Goal: Task Accomplishment & Management: Complete application form

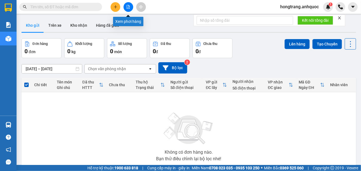
click at [128, 7] on icon "file-add" at bounding box center [128, 7] width 4 height 4
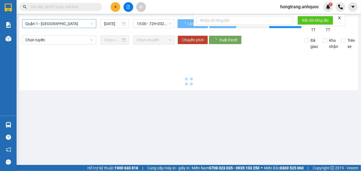
click at [49, 25] on span "Quận 1 - [GEOGRAPHIC_DATA]" at bounding box center [59, 24] width 68 height 8
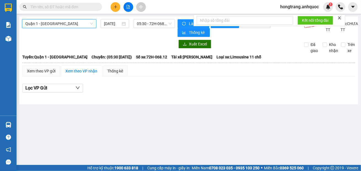
click at [58, 25] on span "Quận 1 - [GEOGRAPHIC_DATA]" at bounding box center [59, 24] width 68 height 8
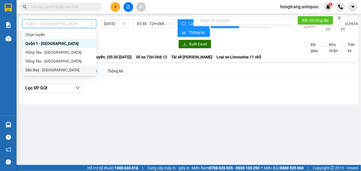
click at [39, 72] on div "Sân Bay - [GEOGRAPHIC_DATA]" at bounding box center [59, 70] width 68 height 6
type input "[DATE]"
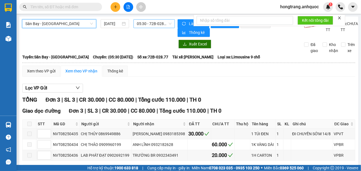
click at [140, 22] on span "05:30 - 72B-028.77" at bounding box center [154, 24] width 35 height 8
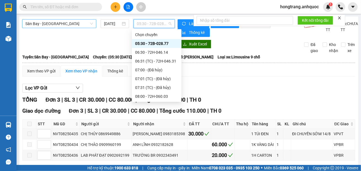
click at [70, 22] on span "Sân Bay - [GEOGRAPHIC_DATA]" at bounding box center [59, 24] width 68 height 8
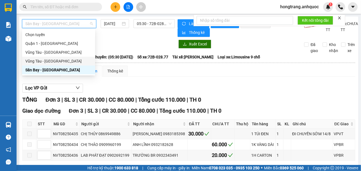
click at [49, 61] on div "Vũng Tàu - [GEOGRAPHIC_DATA]" at bounding box center [58, 61] width 66 height 6
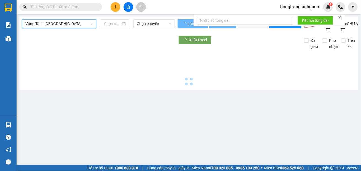
type input "[DATE]"
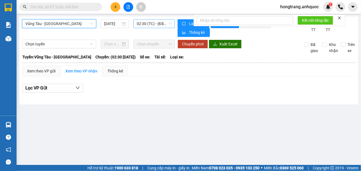
click at [145, 24] on span "02:30 (TC) - (Đã hủy)" at bounding box center [154, 24] width 35 height 8
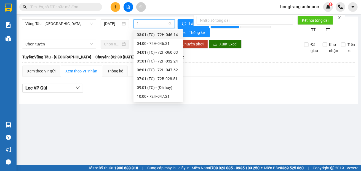
type input "16"
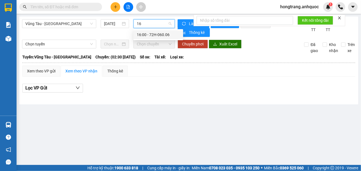
click at [147, 35] on div "16:00 - 72H-060.06" at bounding box center [158, 35] width 43 height 6
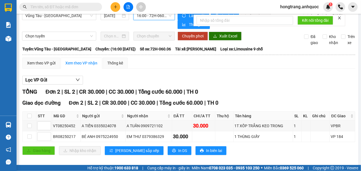
scroll to position [15, 0]
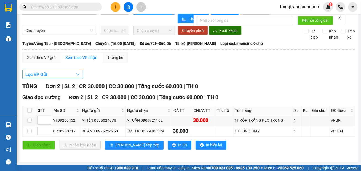
click at [59, 75] on button "Lọc VP Gửi" at bounding box center [52, 74] width 61 height 9
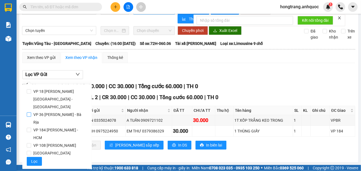
click at [40, 111] on span "VP 36 [PERSON_NAME] - Bà Rịa" at bounding box center [59, 118] width 56 height 15
click at [31, 113] on input "VP 36 [PERSON_NAME] - Bà Rịa" at bounding box center [29, 115] width 4 height 4
checkbox input "true"
click at [32, 159] on span "Lọc" at bounding box center [34, 162] width 6 height 6
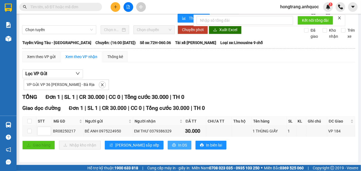
click at [178, 148] on span "In DS" at bounding box center [182, 145] width 9 height 6
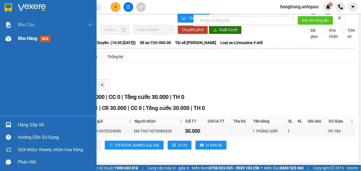
click at [7, 40] on img at bounding box center [9, 39] width 6 height 6
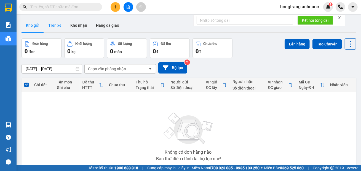
click at [51, 24] on button "Trên xe" at bounding box center [55, 25] width 22 height 13
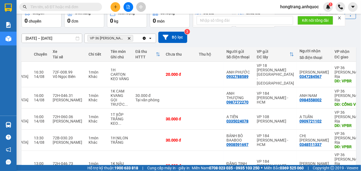
scroll to position [0, 94]
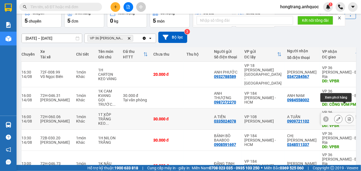
click at [346, 114] on button at bounding box center [350, 119] width 8 height 10
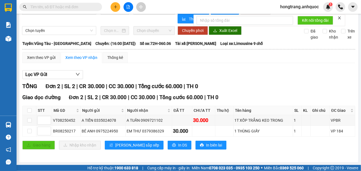
scroll to position [15, 0]
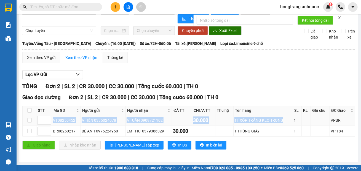
drag, startPoint x: 53, startPoint y: 121, endPoint x: 283, endPoint y: 124, distance: 229.3
click at [283, 124] on tr "VT08250452 A TIẾN 0335024078 A TUẤN 0909721102 30.000 1T XỐP TRẮNG KEO TRONG 1 …" at bounding box center [189, 120] width 333 height 11
copy tr "VT08250452 A TIẾN 0335024078 A TUẤN 0909721102 30.000 1T XỐP TRẮNG KEO TRONG"
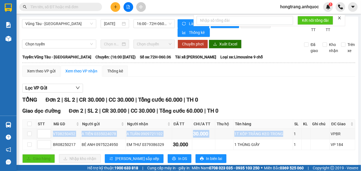
drag, startPoint x: 94, startPoint y: 59, endPoint x: 226, endPoint y: 58, distance: 131.6
click at [226, 58] on div "Tuyến: Vũng Tàu - [GEOGRAPHIC_DATA]: (16:00 [DATE]) Số xe: 72H-060.06 Tài xế: […" at bounding box center [188, 57] width 333 height 6
copy div "16:00 [DATE]) Số xe: 72H-060.06 Tài xế: [PERSON_NAME]"
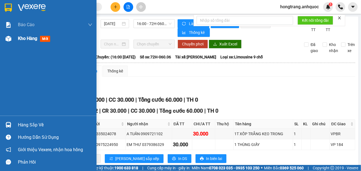
click at [12, 41] on div at bounding box center [9, 39] width 10 height 10
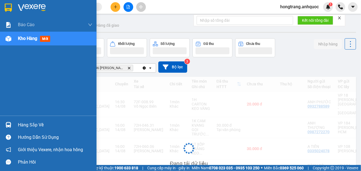
drag, startPoint x: 6, startPoint y: 89, endPoint x: 61, endPoint y: 89, distance: 54.6
click at [6, 89] on div "Báo cáo Báo cáo dòng tiền (nhân viên) Doanh số tạo đơn theo VP gửi (nhà xe) Doa…" at bounding box center [48, 67] width 97 height 98
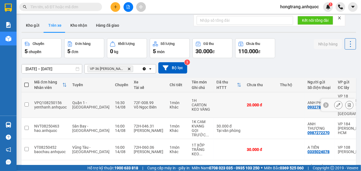
scroll to position [31, 0]
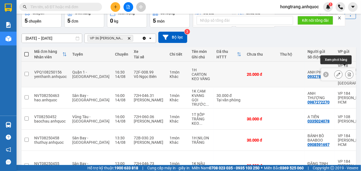
click at [348, 73] on icon at bounding box center [350, 75] width 4 height 4
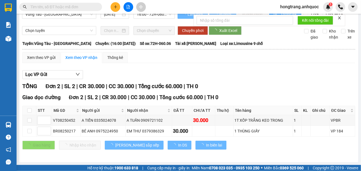
scroll to position [4, 0]
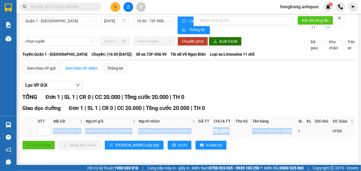
drag, startPoint x: 52, startPoint y: 131, endPoint x: 285, endPoint y: 129, distance: 232.9
click at [285, 129] on tr "VPQ108250156 ANH PHƯỚC 0932788589 [PERSON_NAME] 0347284567 20.000 1H CARTON KEO…" at bounding box center [189, 131] width 333 height 11
copy tr "VPQ108250156 ANH PHƯỚC 0932788589 [PERSON_NAME] 0347284567 20.000 1H CARTON KEO…"
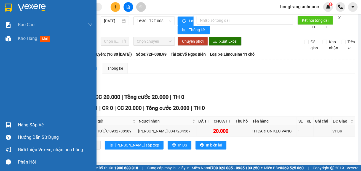
click at [7, 73] on div "Báo cáo Báo cáo dòng tiền (nhân viên) Doanh số tạo đơn theo VP gửi (nhà xe) Doa…" at bounding box center [48, 67] width 97 height 98
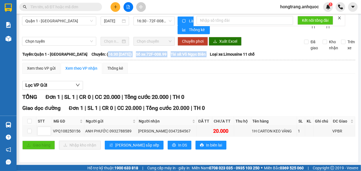
drag, startPoint x: 93, startPoint y: 54, endPoint x: 194, endPoint y: 70, distance: 102.4
click at [208, 52] on div "[GEOGRAPHIC_DATA]: Quận 1 - Vũng Tàu Chuyến: (16:30 [DATE]) Số xe: 72F-008.99 T…" at bounding box center [188, 54] width 333 height 6
copy div "16:30 [DATE]) Số xe: 72F-008.99 Tài xế: Võ Ngọc Biên"
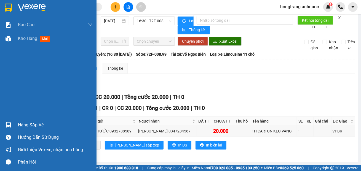
drag, startPoint x: 6, startPoint y: 92, endPoint x: 55, endPoint y: 70, distance: 54.0
click at [6, 92] on div "Báo cáo Báo cáo dòng tiền (nhân viên) Doanh số tạo đơn theo VP gửi (nhà xe) Doa…" at bounding box center [48, 67] width 97 height 98
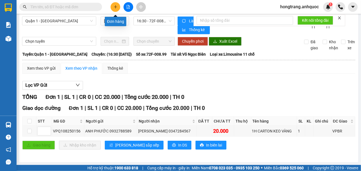
click at [114, 7] on icon "plus" at bounding box center [115, 7] width 3 height 0
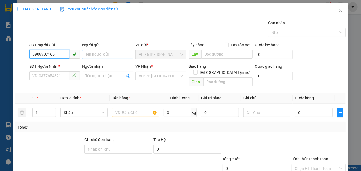
type input "0909907165"
click at [94, 54] on input "Người gửi" at bounding box center [107, 54] width 51 height 9
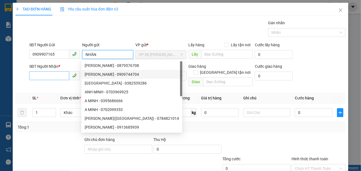
type input "NHÀN"
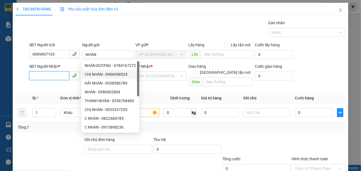
click at [54, 79] on input "SĐT Người Nhận *" at bounding box center [49, 75] width 40 height 9
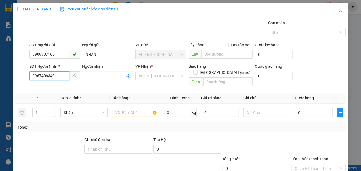
type input "0967406340"
click at [89, 79] on input "Người nhận" at bounding box center [105, 76] width 39 height 6
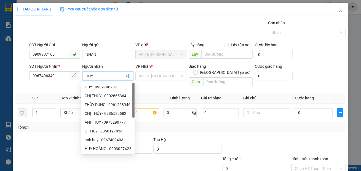
type input "HUY"
click at [176, 33] on div "Gán nhãn Nhãn" at bounding box center [187, 29] width 319 height 19
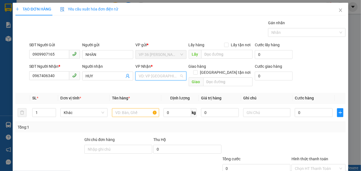
click at [154, 79] on input "search" at bounding box center [159, 76] width 41 height 8
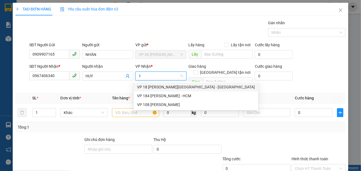
type input "18"
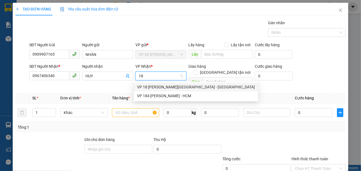
click at [149, 86] on div "VP 18 [PERSON_NAME][GEOGRAPHIC_DATA] - [GEOGRAPHIC_DATA]" at bounding box center [196, 87] width 118 height 6
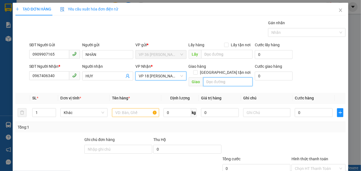
click at [211, 78] on input "text" at bounding box center [228, 82] width 50 height 9
type input "VPQ1"
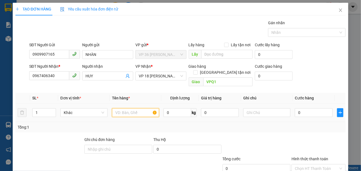
click at [129, 108] on input "text" at bounding box center [135, 112] width 47 height 9
type input "1 TÚI NILONG"
click at [301, 108] on input "0" at bounding box center [314, 112] width 38 height 9
type input "2"
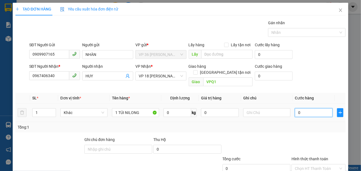
type input "2"
type input "20"
type input "200"
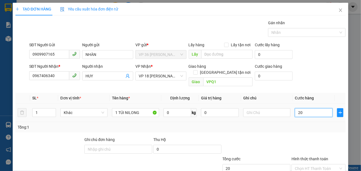
type input "200"
type input "2.000"
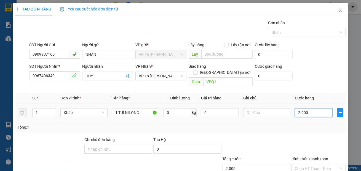
type input "20.000"
click at [302, 79] on div "SĐT Người Nhận * 0967406340 Người nhận HUY VP Nhận * VP 18 [PERSON_NAME][GEOGRA…" at bounding box center [187, 75] width 319 height 25
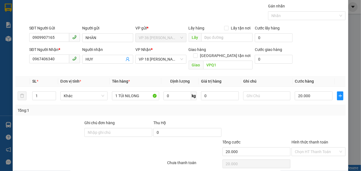
scroll to position [32, 0]
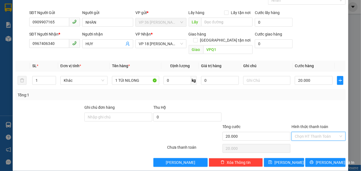
click at [302, 132] on input "Hình thức thanh toán" at bounding box center [317, 136] width 44 height 8
click at [298, 142] on div "Tại văn phòng" at bounding box center [315, 141] width 47 height 6
type input "0"
click at [316, 158] on button "[PERSON_NAME] và In" at bounding box center [325, 162] width 40 height 9
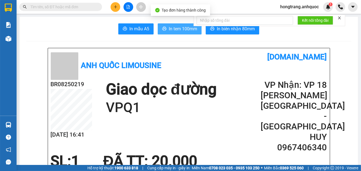
click at [169, 29] on span "In tem 100mm" at bounding box center [183, 28] width 28 height 7
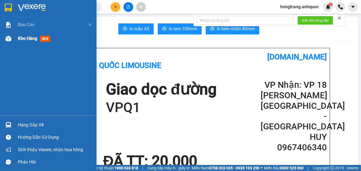
click at [10, 39] on img at bounding box center [9, 39] width 6 height 6
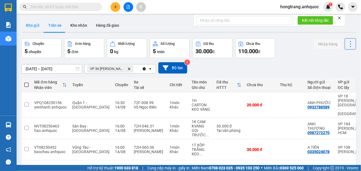
click at [32, 26] on button "Kho gửi" at bounding box center [33, 25] width 22 height 13
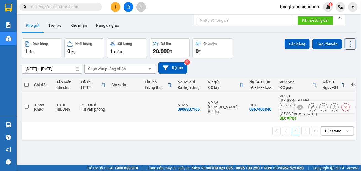
click at [35, 103] on div "1 món" at bounding box center [42, 105] width 17 height 4
checkbox input "true"
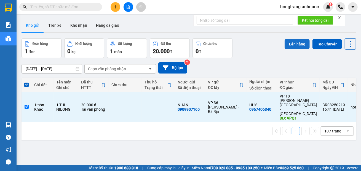
click at [288, 44] on button "Lên hàng" at bounding box center [297, 44] width 25 height 10
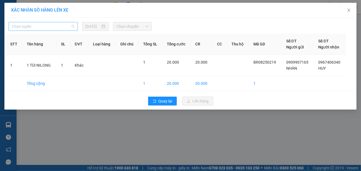
click at [21, 27] on span "Chọn tuyến" at bounding box center [43, 26] width 63 height 8
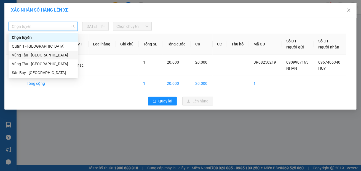
click at [24, 55] on div "Vũng Tàu - [GEOGRAPHIC_DATA]" at bounding box center [43, 55] width 63 height 6
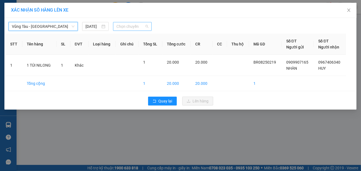
click at [130, 26] on span "Chọn chuyến" at bounding box center [132, 26] width 32 height 8
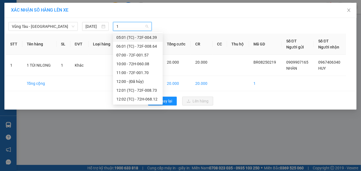
type input "17"
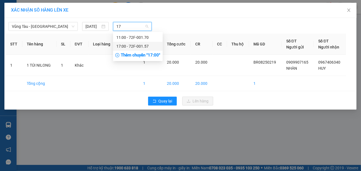
click at [130, 46] on div "17:00 - 72F-001.57" at bounding box center [137, 46] width 43 height 6
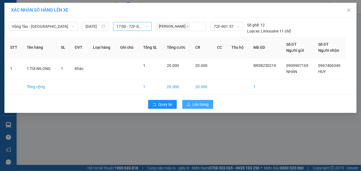
click at [199, 103] on span "Lên hàng" at bounding box center [201, 105] width 16 height 6
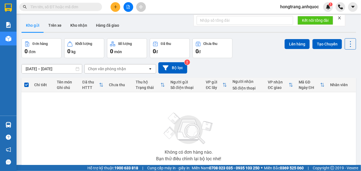
click at [116, 7] on icon "plus" at bounding box center [115, 7] width 3 height 0
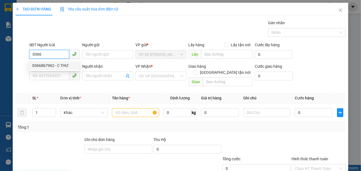
click at [49, 66] on div "0366867962 - C THƯ" at bounding box center [54, 66] width 44 height 6
type input "0366867962"
type input "C THƯ"
type input "0978242813"
type input "A HOÀNG"
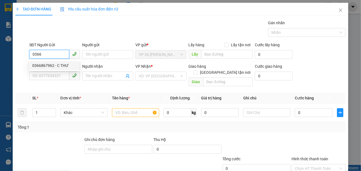
type input "VPNVT"
type input "20.000"
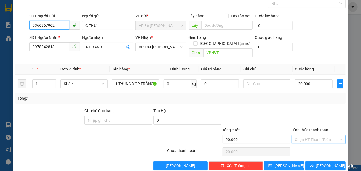
scroll to position [32, 0]
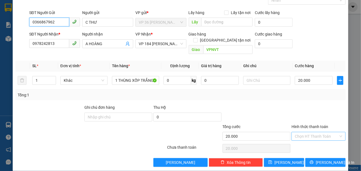
type input "0366867962"
click at [300, 132] on input "Hình thức thanh toán" at bounding box center [317, 136] width 44 height 8
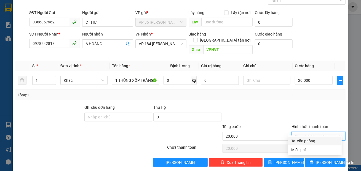
click at [299, 141] on div "Tại văn phòng" at bounding box center [315, 141] width 47 height 6
type input "0"
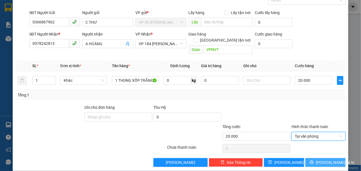
click at [318, 160] on span "[PERSON_NAME] và In" at bounding box center [335, 163] width 39 height 6
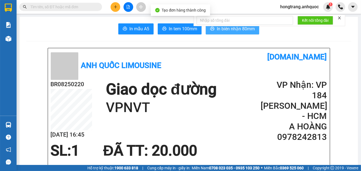
click at [231, 32] on span "In biên nhận 80mm" at bounding box center [236, 28] width 38 height 7
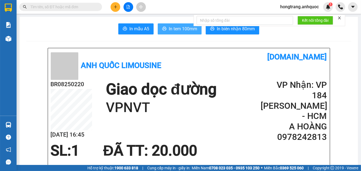
click at [172, 33] on button "In tem 100mm" at bounding box center [180, 28] width 44 height 11
drag, startPoint x: 96, startPoint y: 44, endPoint x: 171, endPoint y: 9, distance: 82.7
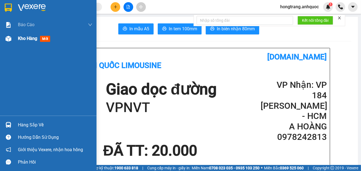
click at [11, 40] on div at bounding box center [9, 39] width 10 height 10
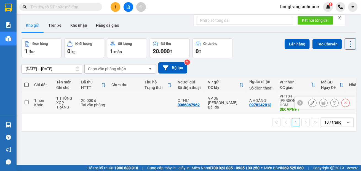
click at [26, 101] on input "checkbox" at bounding box center [27, 102] width 4 height 4
checkbox input "true"
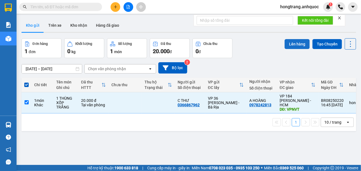
click at [300, 45] on button "Lên hàng" at bounding box center [297, 44] width 25 height 10
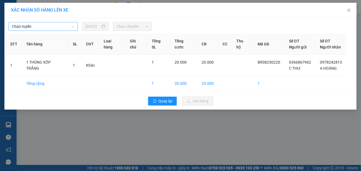
click at [17, 26] on span "Chọn tuyến" at bounding box center [43, 26] width 63 height 8
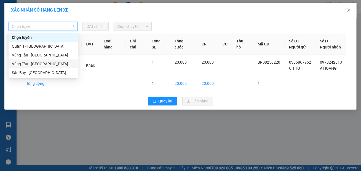
click at [18, 63] on div "Vũng Tàu - [GEOGRAPHIC_DATA]" at bounding box center [43, 64] width 63 height 6
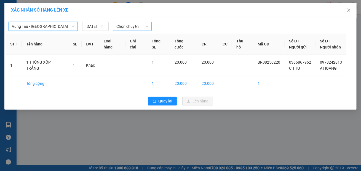
click at [124, 29] on span "Chọn chuyến" at bounding box center [132, 26] width 32 height 8
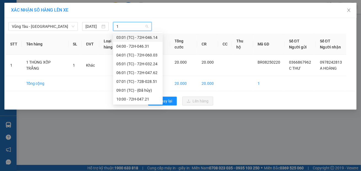
type input "17"
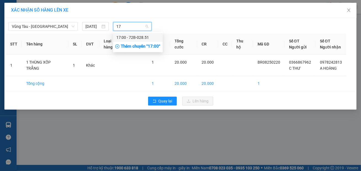
click at [137, 37] on div "17:00 - 72B-028.51" at bounding box center [137, 37] width 43 height 6
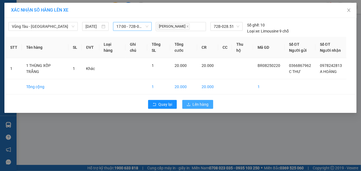
click at [190, 103] on icon "upload" at bounding box center [189, 105] width 4 height 4
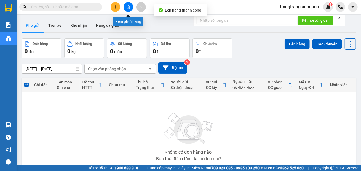
click at [128, 7] on icon "file-add" at bounding box center [128, 7] width 3 height 4
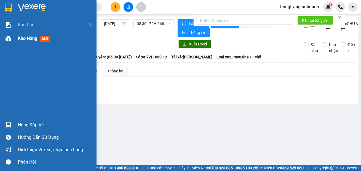
click at [6, 38] on img at bounding box center [9, 39] width 6 height 6
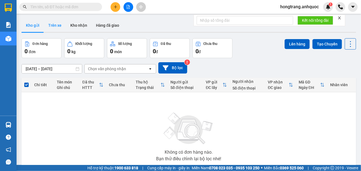
click at [55, 29] on button "Trên xe" at bounding box center [55, 25] width 22 height 13
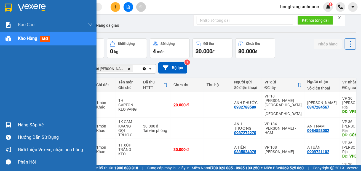
click at [11, 39] on img at bounding box center [9, 39] width 6 height 6
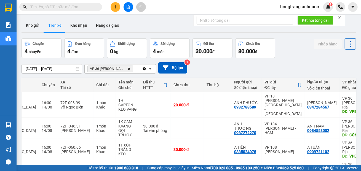
click at [127, 7] on icon "file-add" at bounding box center [128, 7] width 3 height 4
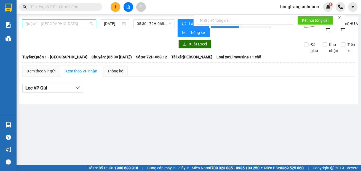
click at [46, 24] on span "Quận 1 - [GEOGRAPHIC_DATA]" at bounding box center [59, 24] width 68 height 8
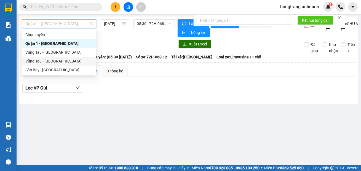
click at [36, 61] on div "Vũng Tàu - [GEOGRAPHIC_DATA]" at bounding box center [59, 61] width 68 height 6
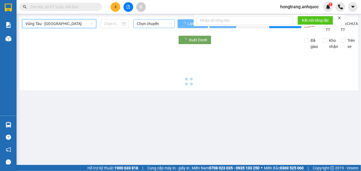
type input "[DATE]"
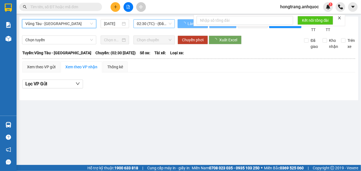
click at [147, 22] on span "02:30 (TC) - (Đã hủy)" at bounding box center [154, 24] width 35 height 8
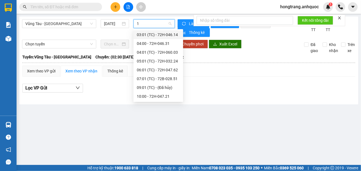
type input "17"
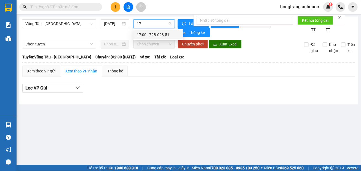
click at [141, 35] on div "17:00 - 72B-028.51" at bounding box center [158, 35] width 43 height 6
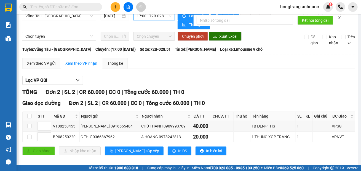
scroll to position [15, 0]
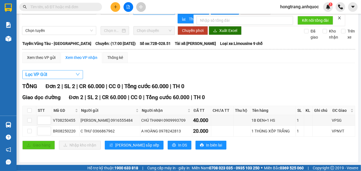
click at [44, 76] on span "Lọc VP Gửi" at bounding box center [36, 74] width 22 height 7
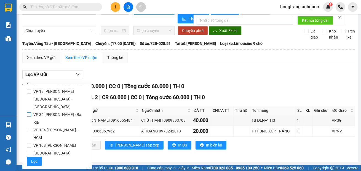
click at [36, 111] on span "VP 36 [PERSON_NAME] - Bà Rịa" at bounding box center [59, 118] width 56 height 15
click at [31, 113] on input "VP 36 [PERSON_NAME] - Bà Rịa" at bounding box center [29, 115] width 4 height 4
checkbox input "true"
click at [33, 159] on span "Lọc" at bounding box center [34, 162] width 6 height 6
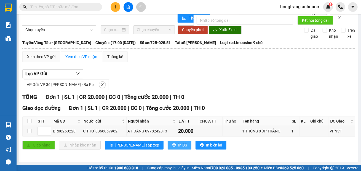
click at [172, 147] on icon "printer" at bounding box center [174, 145] width 4 height 4
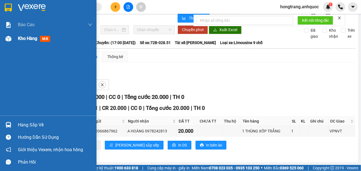
click at [7, 39] on img at bounding box center [9, 39] width 6 height 6
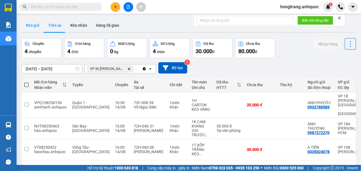
click at [34, 26] on button "Kho gửi" at bounding box center [33, 25] width 22 height 13
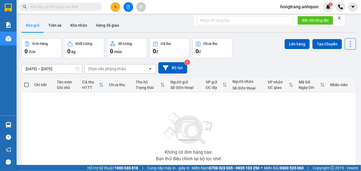
click at [130, 8] on button at bounding box center [129, 7] width 10 height 10
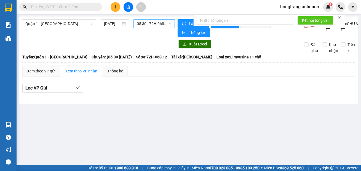
click at [148, 23] on span "05:30 - 72H-068.12" at bounding box center [154, 24] width 35 height 8
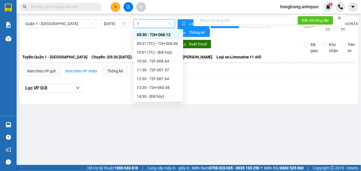
type input "17"
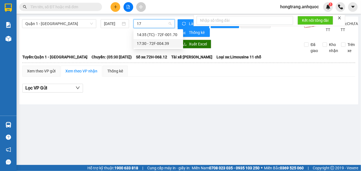
click at [143, 43] on div "17:30 - 72F-004.39" at bounding box center [158, 44] width 43 height 6
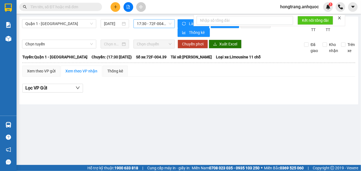
click at [143, 85] on div "Lọc VP Gửi" at bounding box center [188, 90] width 333 height 18
drag, startPoint x: 60, startPoint y: 23, endPoint x: 58, endPoint y: 27, distance: 4.0
click at [59, 23] on span "Quận 1 - [GEOGRAPHIC_DATA]" at bounding box center [59, 24] width 68 height 8
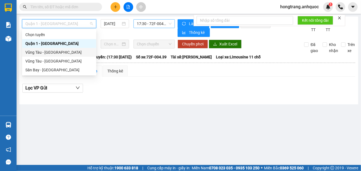
click at [43, 54] on div "Vũng Tàu - [GEOGRAPHIC_DATA]" at bounding box center [59, 52] width 68 height 6
type input "[DATE]"
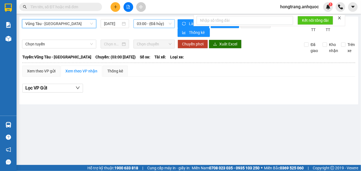
click at [137, 24] on span "03:00 - (Đã hủy)" at bounding box center [154, 24] width 35 height 8
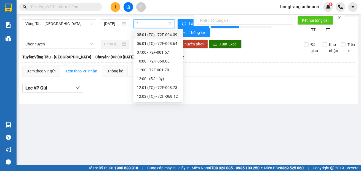
type input "17"
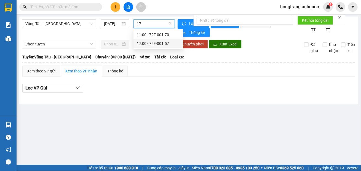
click at [143, 44] on div "17:00 - 72F-001.57" at bounding box center [158, 44] width 43 height 6
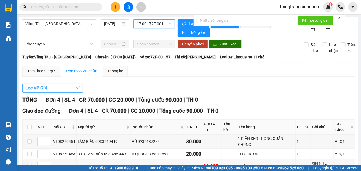
click at [46, 89] on span "Lọc VP Gửi" at bounding box center [36, 88] width 22 height 7
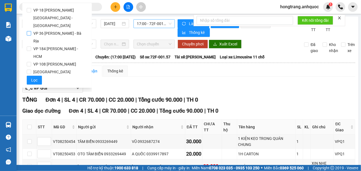
click at [42, 30] on span "VP 36 [PERSON_NAME] - Bà Rịa" at bounding box center [59, 37] width 56 height 15
click at [31, 31] on input "VP 36 [PERSON_NAME] - Bà Rịa" at bounding box center [29, 33] width 4 height 4
checkbox input "true"
click at [35, 77] on span "Lọc" at bounding box center [34, 80] width 6 height 6
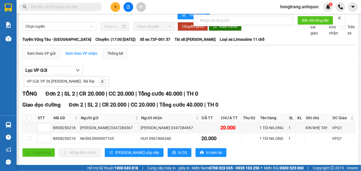
scroll to position [26, 0]
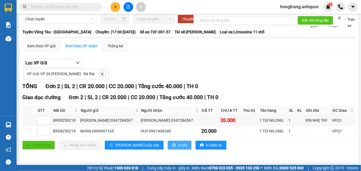
click at [168, 146] on button "In DS" at bounding box center [180, 145] width 24 height 9
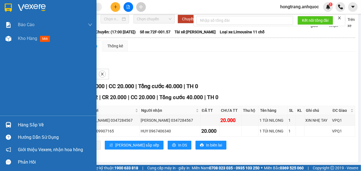
click at [6, 76] on div "Báo cáo Báo cáo dòng tiền (nhân viên) Doanh số tạo đơn theo VP gửi (nhà xe) Doa…" at bounding box center [48, 67] width 97 height 98
click at [12, 39] on div at bounding box center [9, 39] width 10 height 10
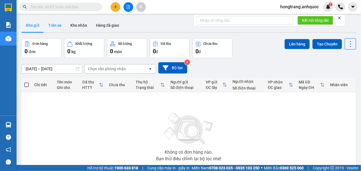
drag, startPoint x: 54, startPoint y: 26, endPoint x: 85, endPoint y: 57, distance: 43.5
click at [54, 26] on button "Trên xe" at bounding box center [55, 25] width 22 height 13
